Goal: Find specific page/section: Find specific page/section

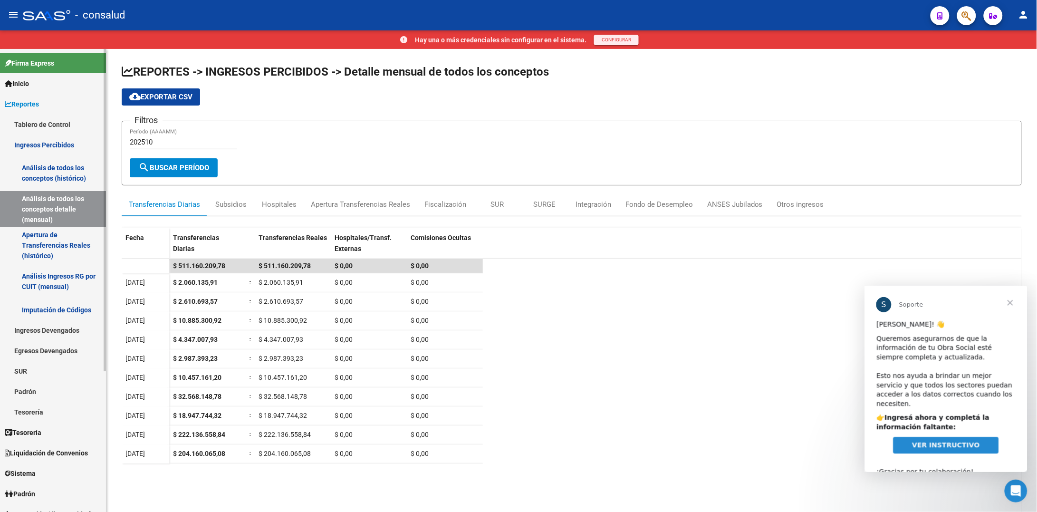
click at [42, 142] on link "Ingresos Percibidos" at bounding box center [53, 144] width 106 height 20
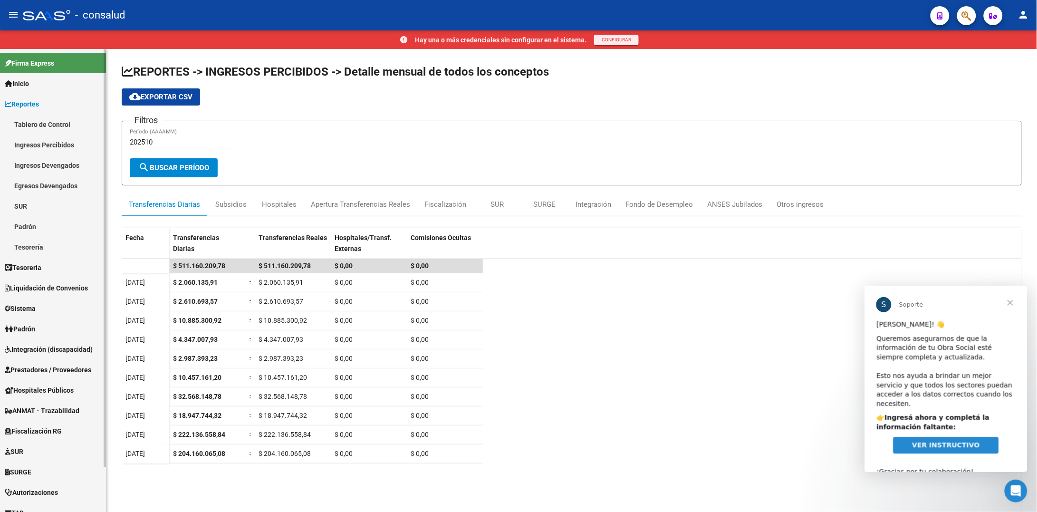
click at [45, 124] on link "Tablero de Control" at bounding box center [53, 124] width 106 height 20
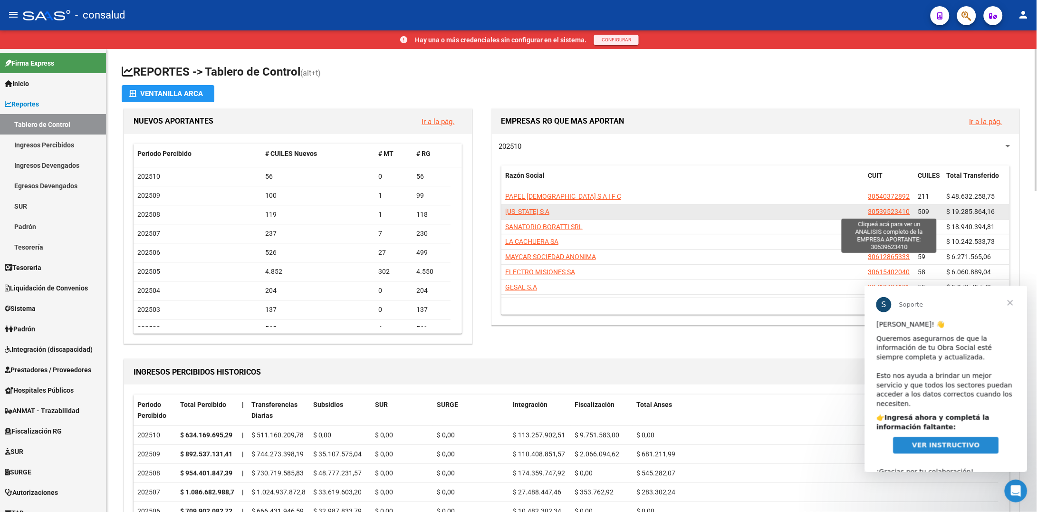
click at [896, 210] on span "30539523410" at bounding box center [889, 212] width 42 height 8
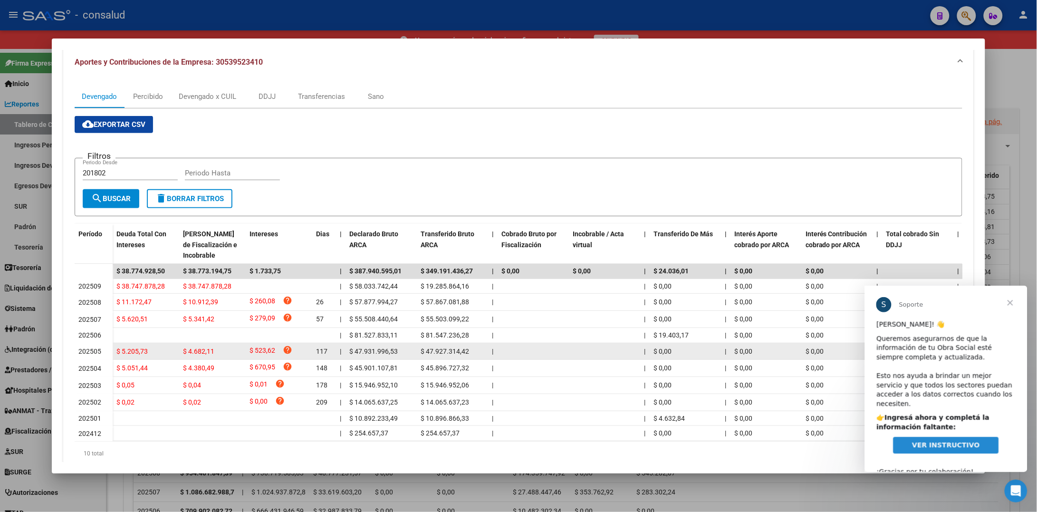
scroll to position [66, 0]
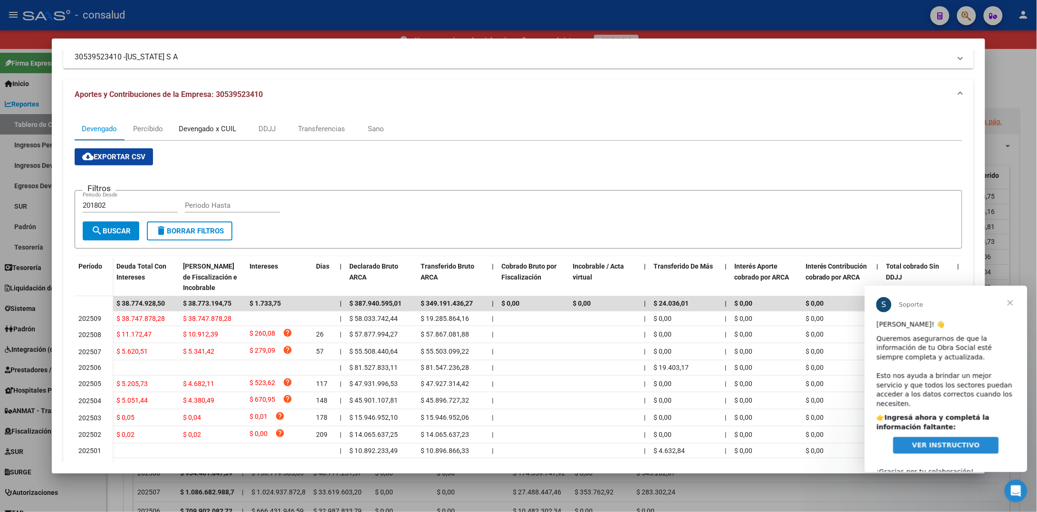
click at [208, 129] on div "Devengado x CUIL" at bounding box center [208, 129] width 58 height 10
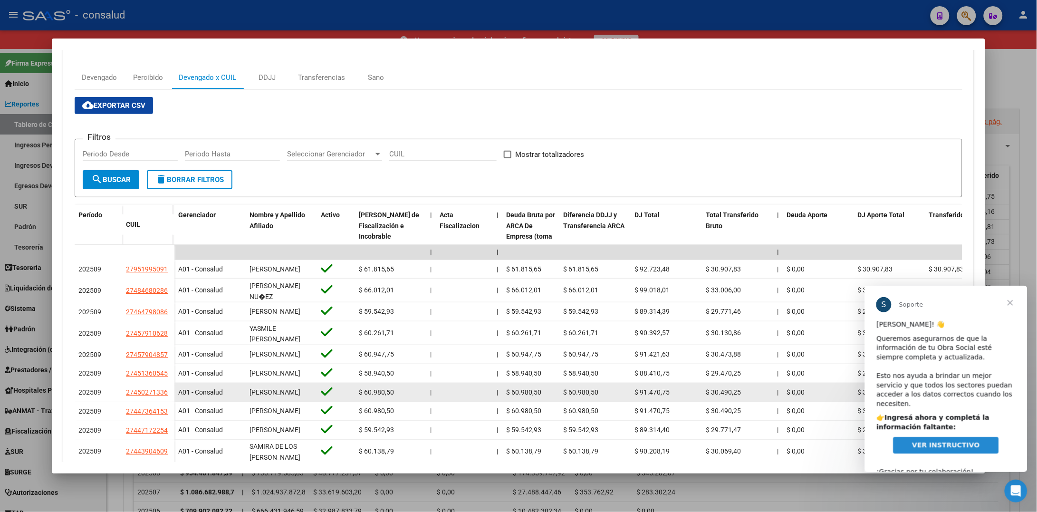
scroll to position [143, 0]
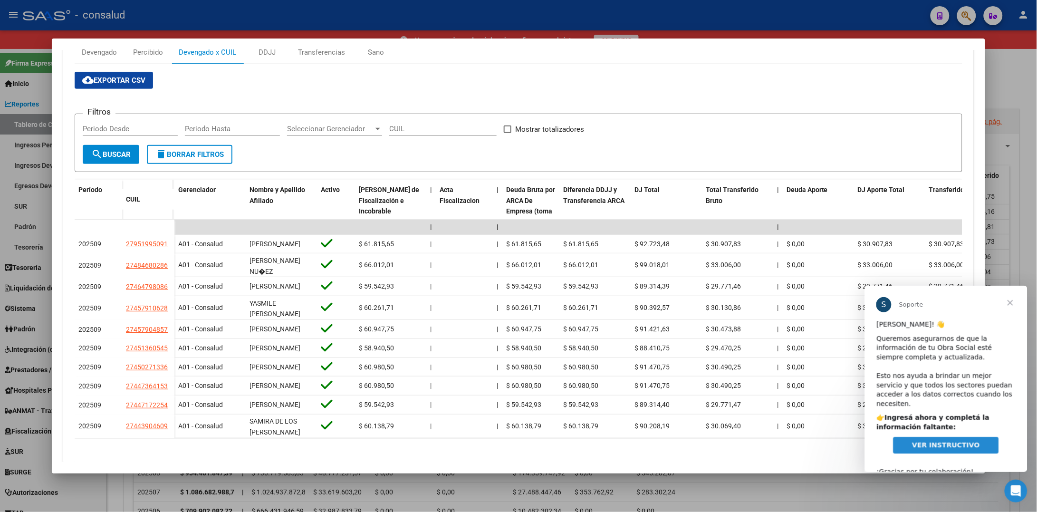
click at [1012, 304] on span "Cerrar" at bounding box center [1010, 302] width 34 height 34
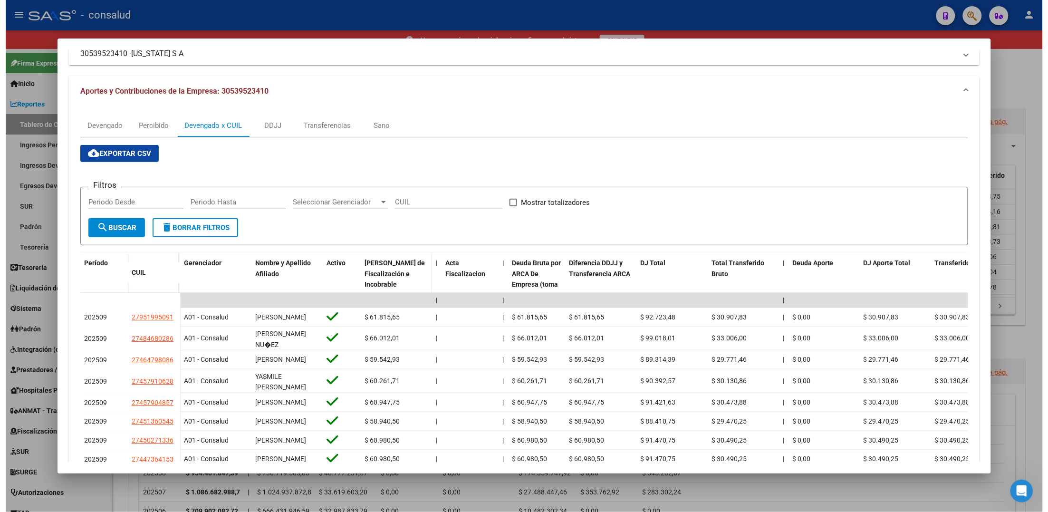
scroll to position [61, 0]
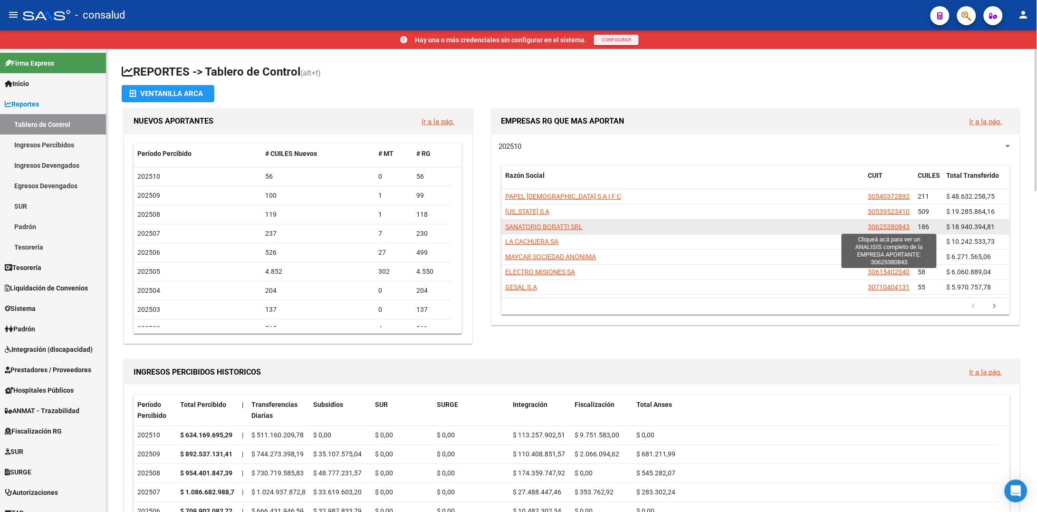
click at [880, 227] on span "30625380843" at bounding box center [889, 227] width 42 height 8
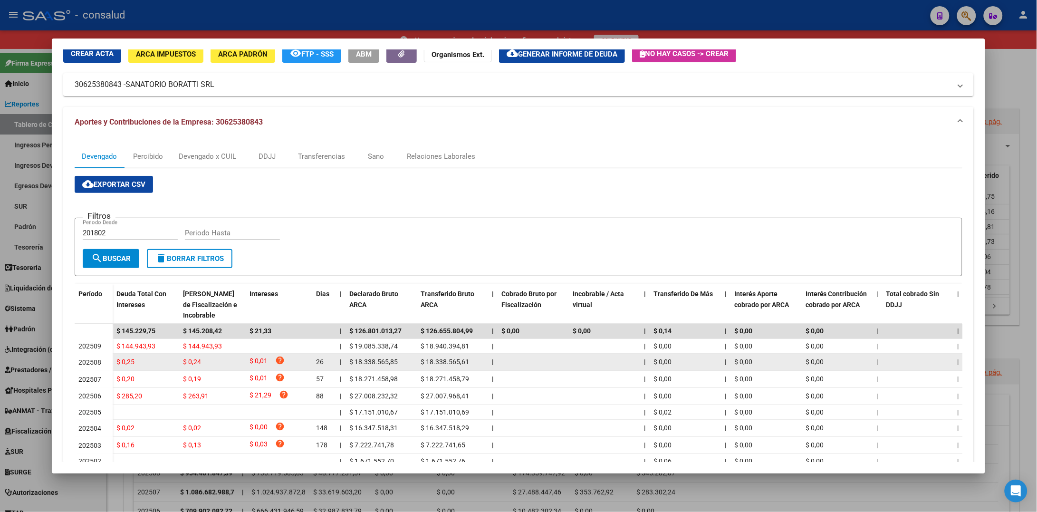
scroll to position [71, 0]
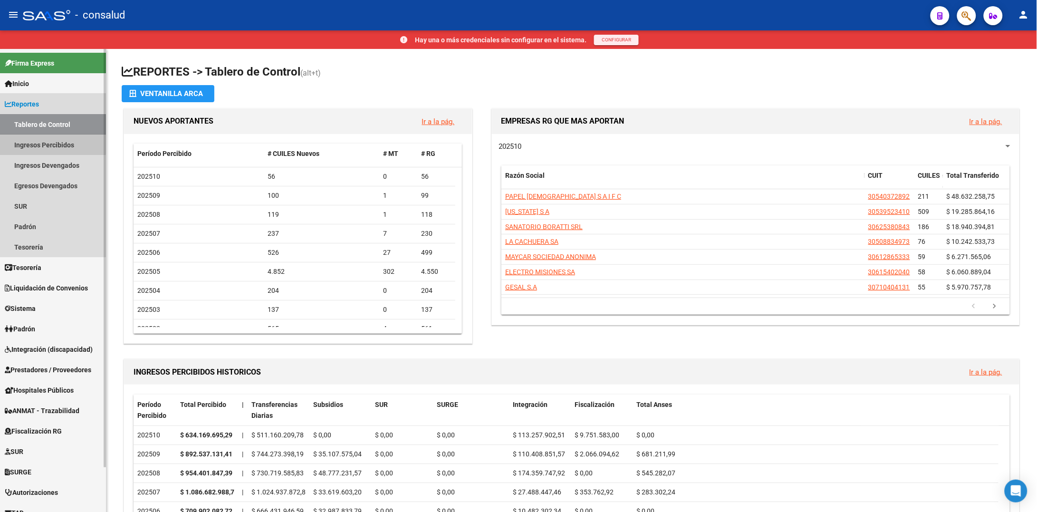
click at [38, 140] on link "Ingresos Percibidos" at bounding box center [53, 144] width 106 height 20
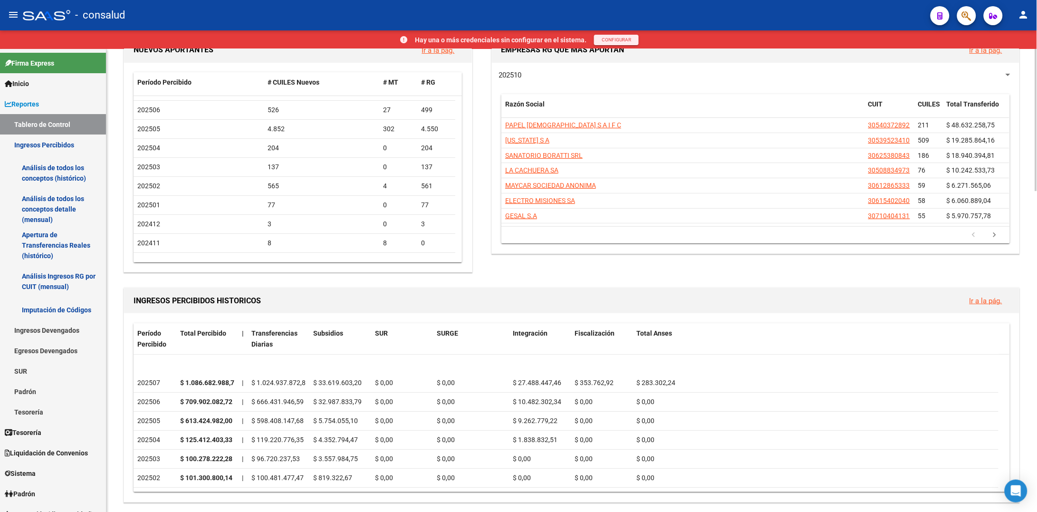
scroll to position [71, 0]
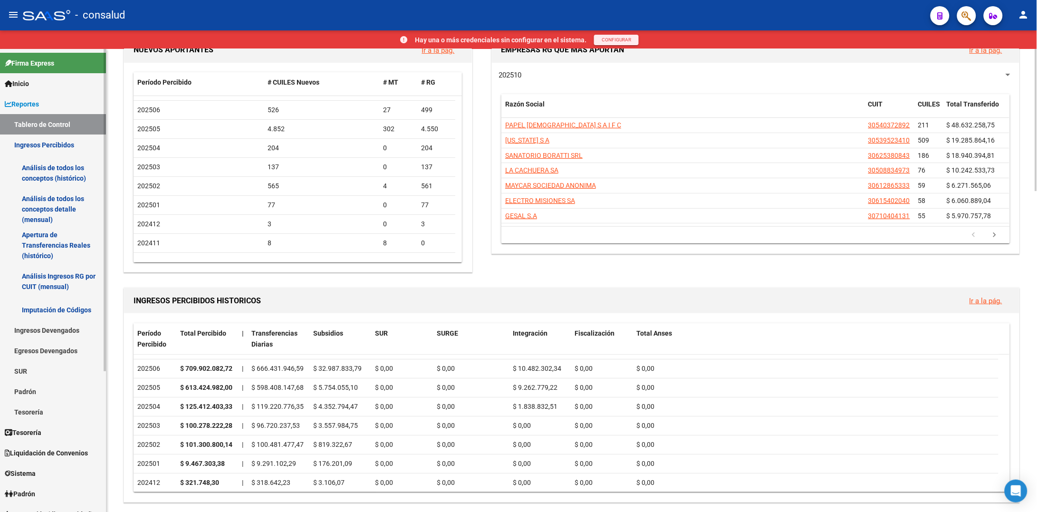
click at [53, 124] on link "Tablero de Control" at bounding box center [53, 124] width 106 height 20
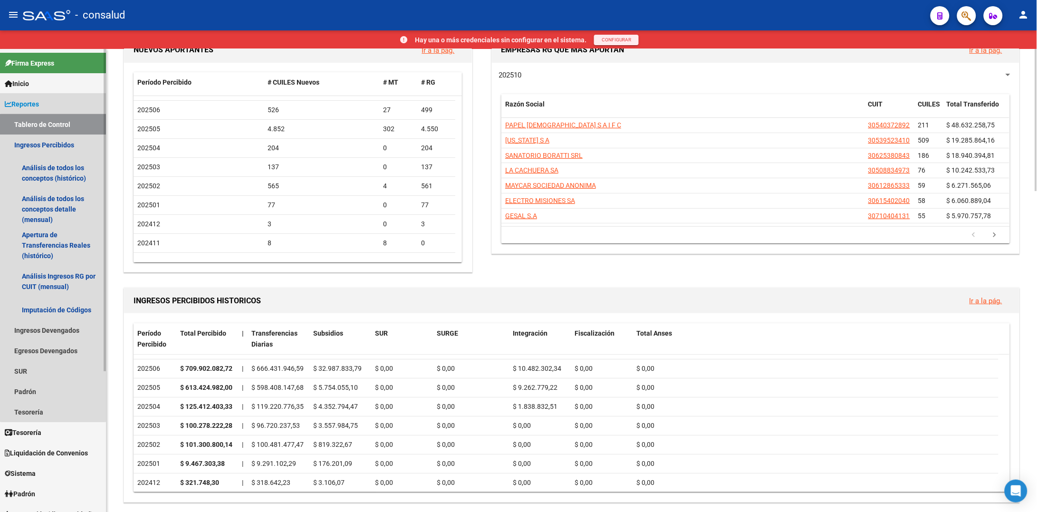
click at [53, 125] on link "Tablero de Control" at bounding box center [53, 124] width 106 height 20
click at [53, 332] on link "Ingresos Devengados" at bounding box center [53, 330] width 106 height 20
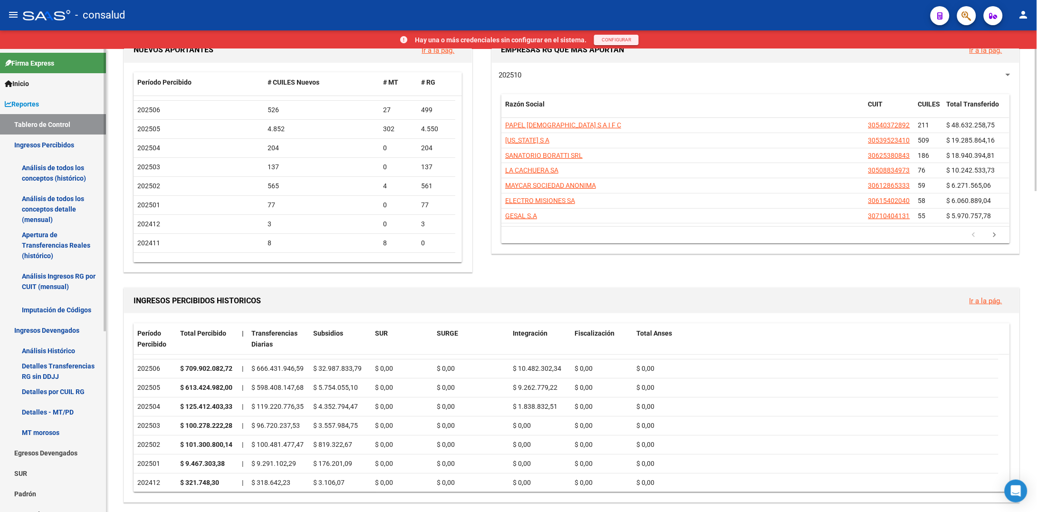
drag, startPoint x: 45, startPoint y: 349, endPoint x: 59, endPoint y: 349, distance: 14.3
click at [46, 349] on link "Análisis Histórico" at bounding box center [53, 350] width 106 height 20
